Goal: Task Accomplishment & Management: Complete application form

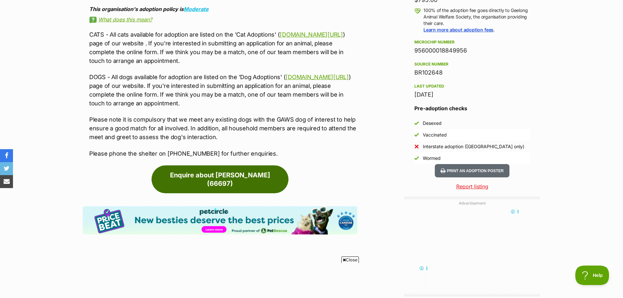
click at [206, 175] on link "Enquire about [PERSON_NAME] (66697)" at bounding box center [220, 180] width 137 height 28
